Goal: Information Seeking & Learning: Learn about a topic

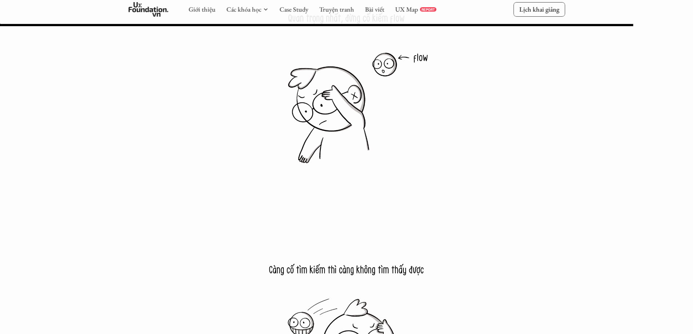
scroll to position [11163, 0]
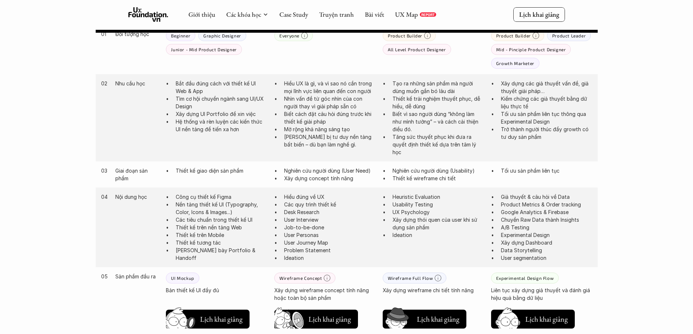
scroll to position [509, 0]
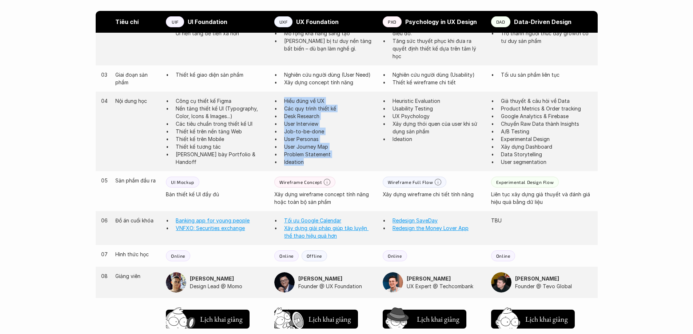
drag, startPoint x: 307, startPoint y: 160, endPoint x: 281, endPoint y: 103, distance: 62.8
click at [281, 103] on ul "Hiểu đúng về UX Các quy trình thiết kế Desk Research User Interview Job-to-be-d…" at bounding box center [324, 131] width 101 height 69
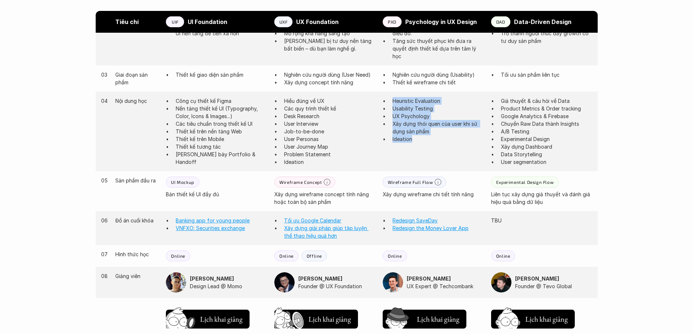
drag, startPoint x: 430, startPoint y: 141, endPoint x: 385, endPoint y: 100, distance: 60.5
click at [385, 100] on ul "Heuristic Evaluation Usability Testing UX Psychology Xây dựng thói quen của use…" at bounding box center [433, 120] width 101 height 46
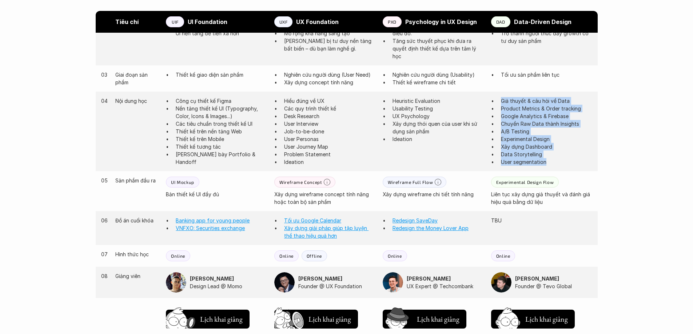
drag, startPoint x: 556, startPoint y: 165, endPoint x: 500, endPoint y: 100, distance: 85.9
click at [500, 100] on ul "Giả thuyết & câu hỏi về Data Product Metrics & Order tracking Google Analytics …" at bounding box center [541, 131] width 101 height 69
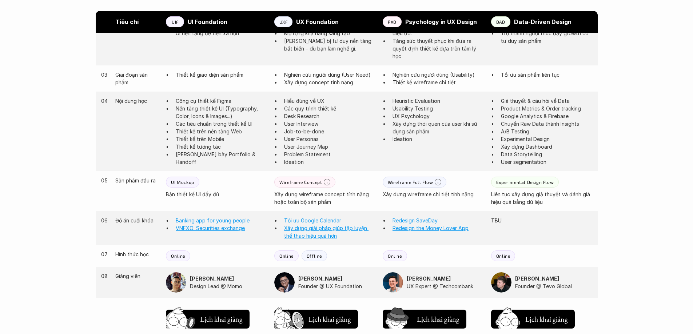
scroll to position [473, 0]
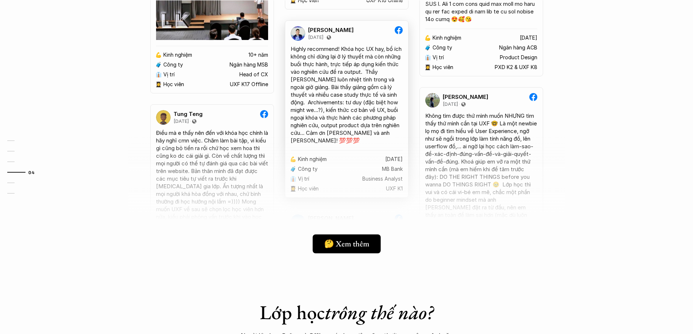
scroll to position [2000, 0]
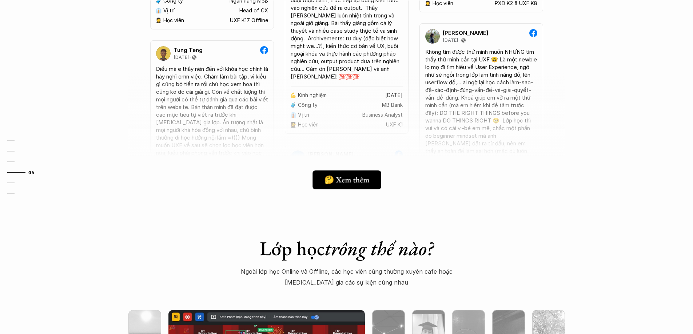
click at [357, 177] on h5 "🤔 Xem thêm" at bounding box center [346, 179] width 45 height 9
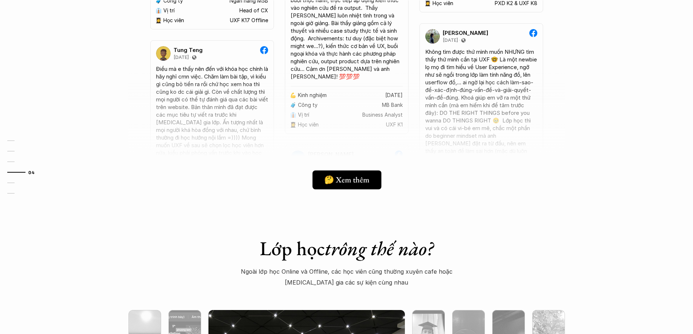
click at [373, 180] on icon at bounding box center [371, 180] width 6 height 6
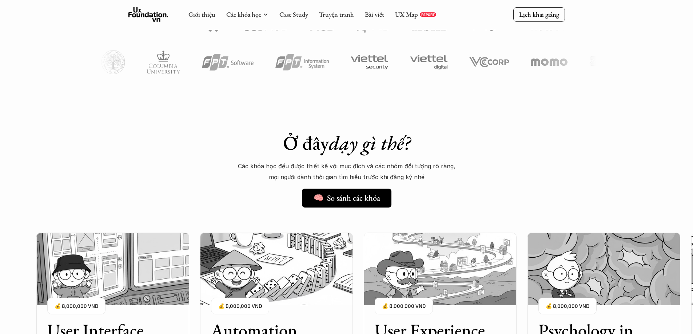
scroll to position [436, 0]
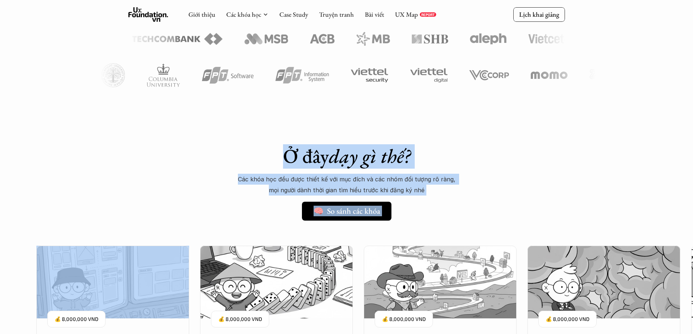
drag, startPoint x: 283, startPoint y: 157, endPoint x: 501, endPoint y: 195, distance: 222.1
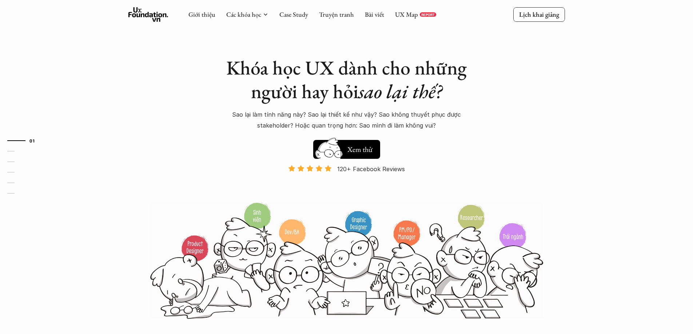
scroll to position [0, 0]
